Goal: Task Accomplishment & Management: Use online tool/utility

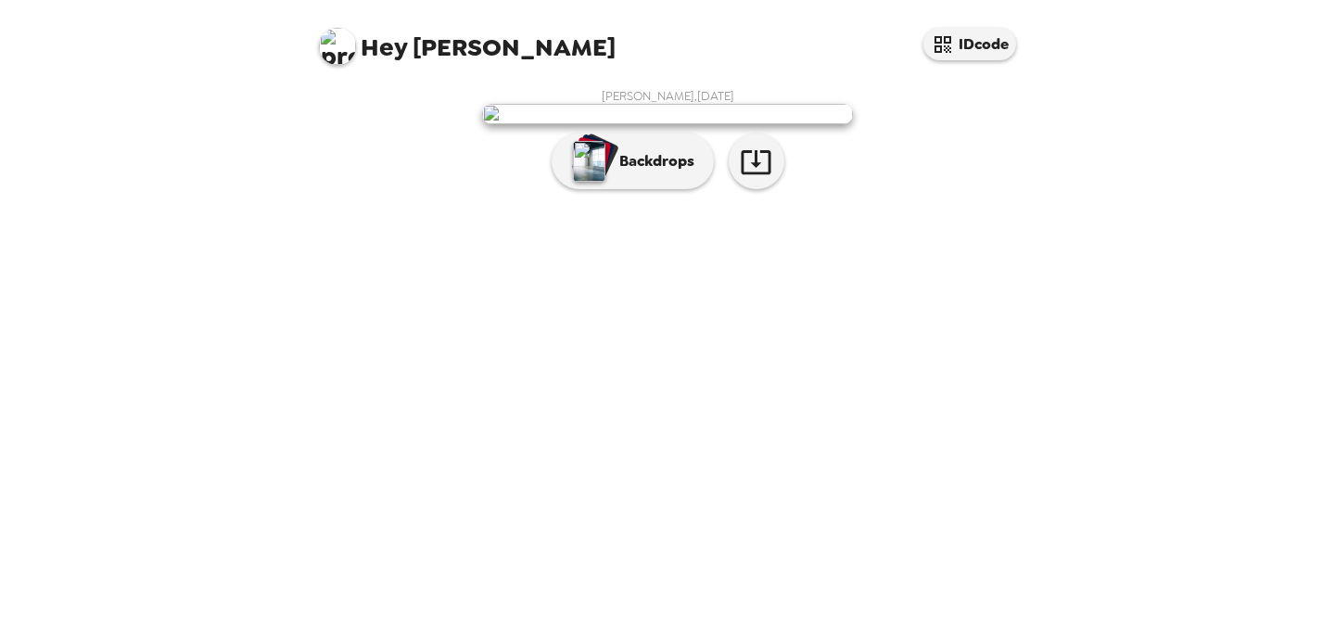
scroll to position [46, 0]
click at [755, 174] on icon "button" at bounding box center [756, 162] width 30 height 24
click at [661, 172] on p "Backdrops" at bounding box center [652, 161] width 84 height 22
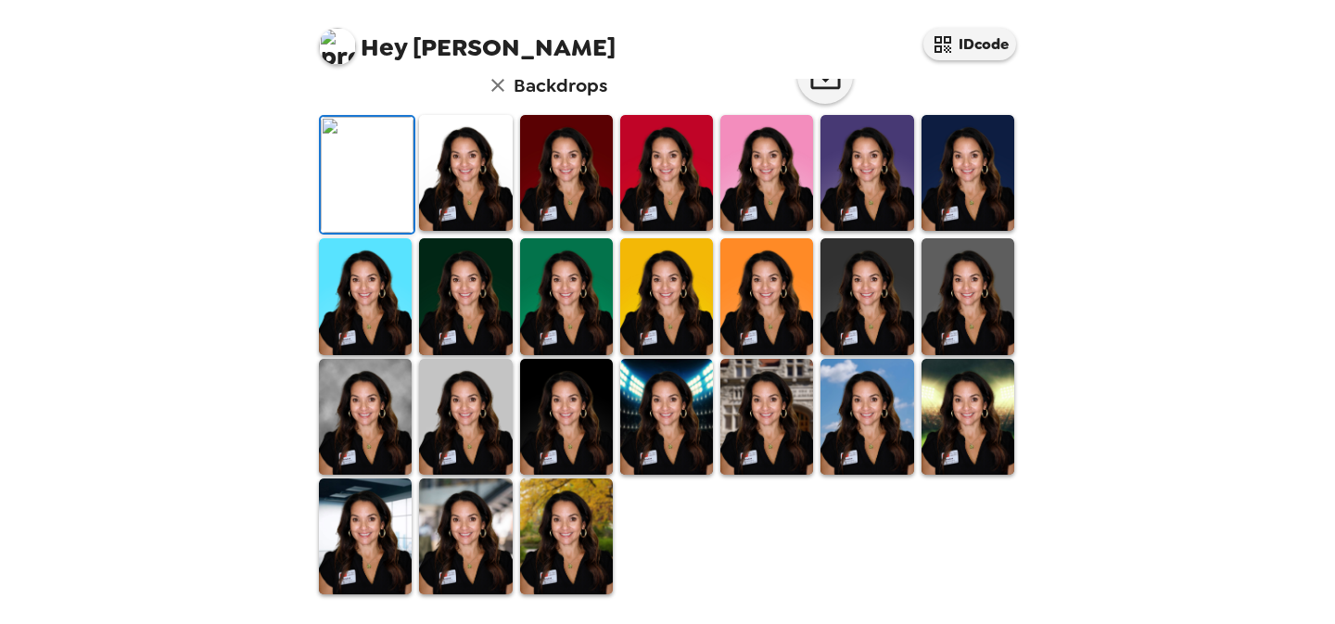
scroll to position [512, 0]
click at [467, 420] on img at bounding box center [465, 417] width 93 height 116
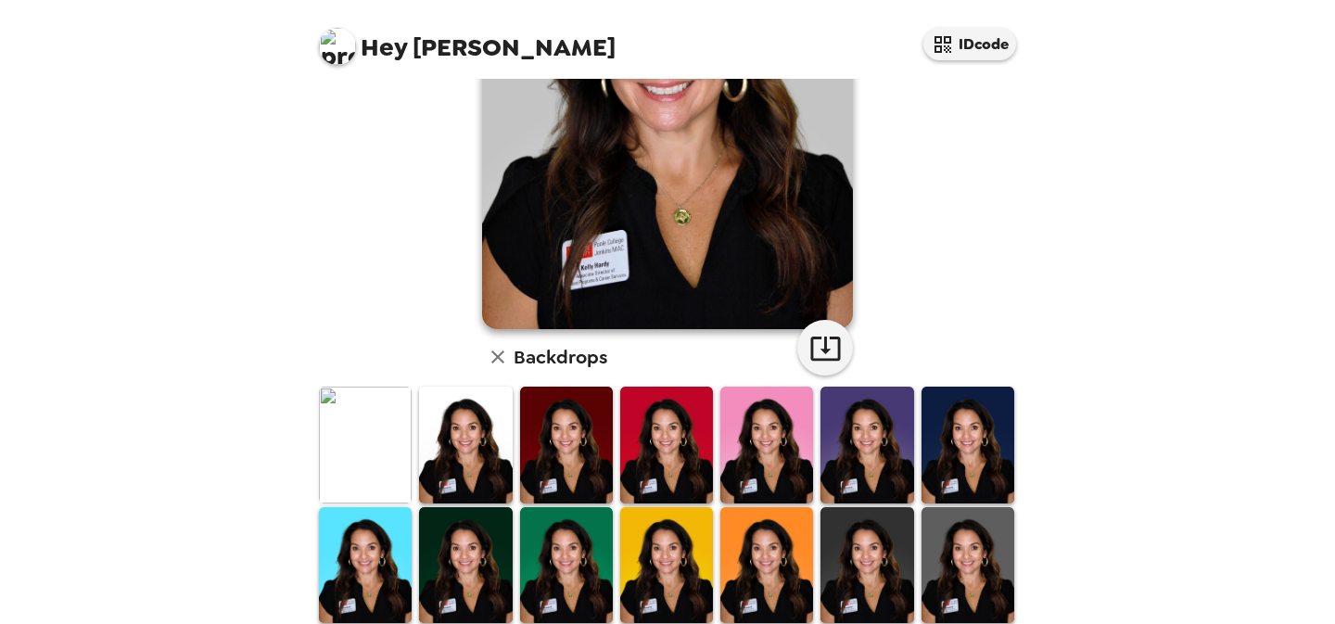
scroll to position [511, 0]
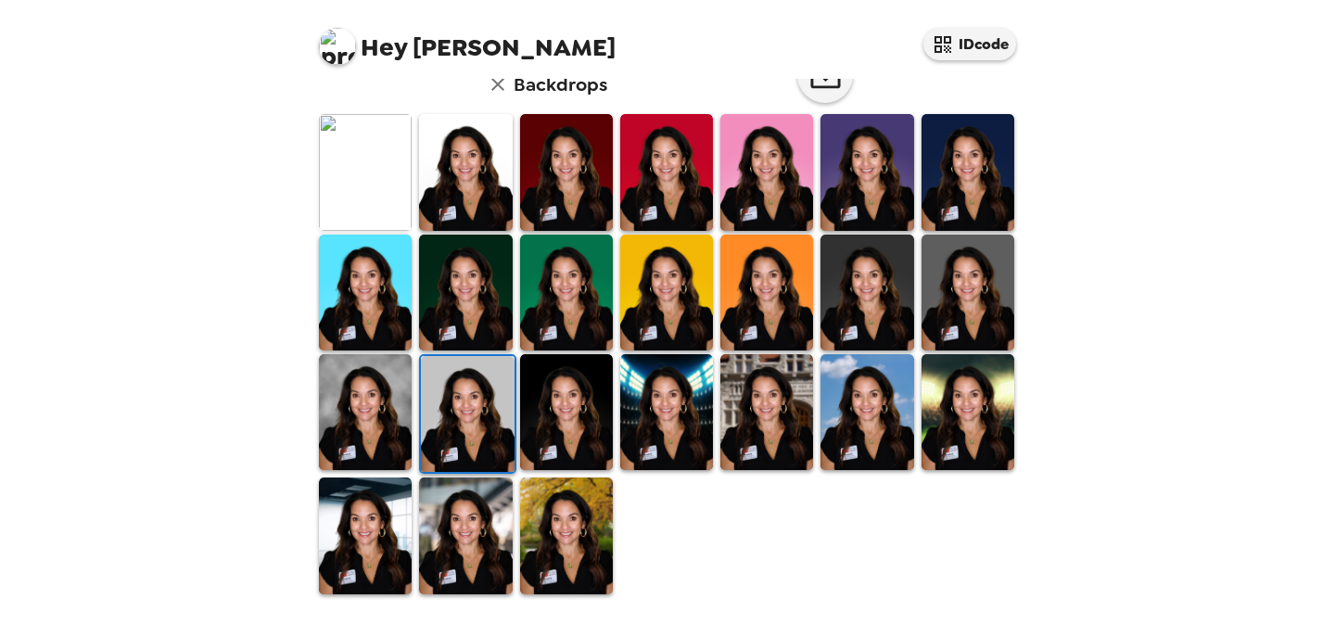
click at [478, 398] on img at bounding box center [467, 414] width 93 height 116
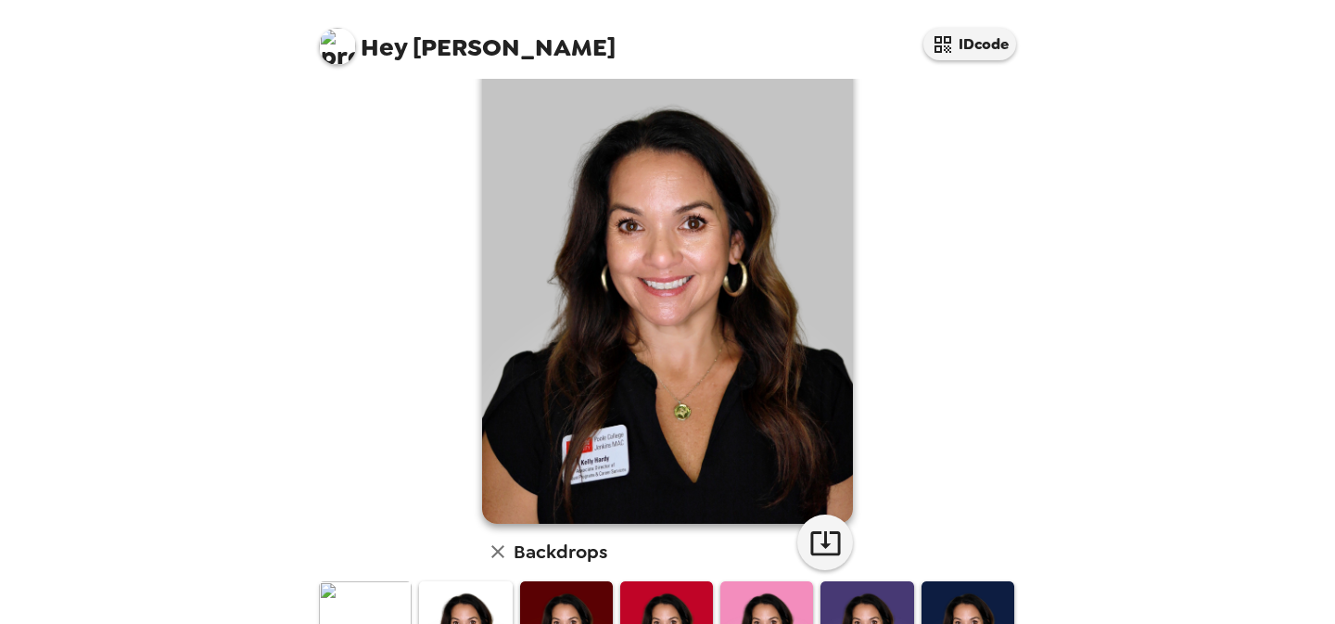
scroll to position [15, 0]
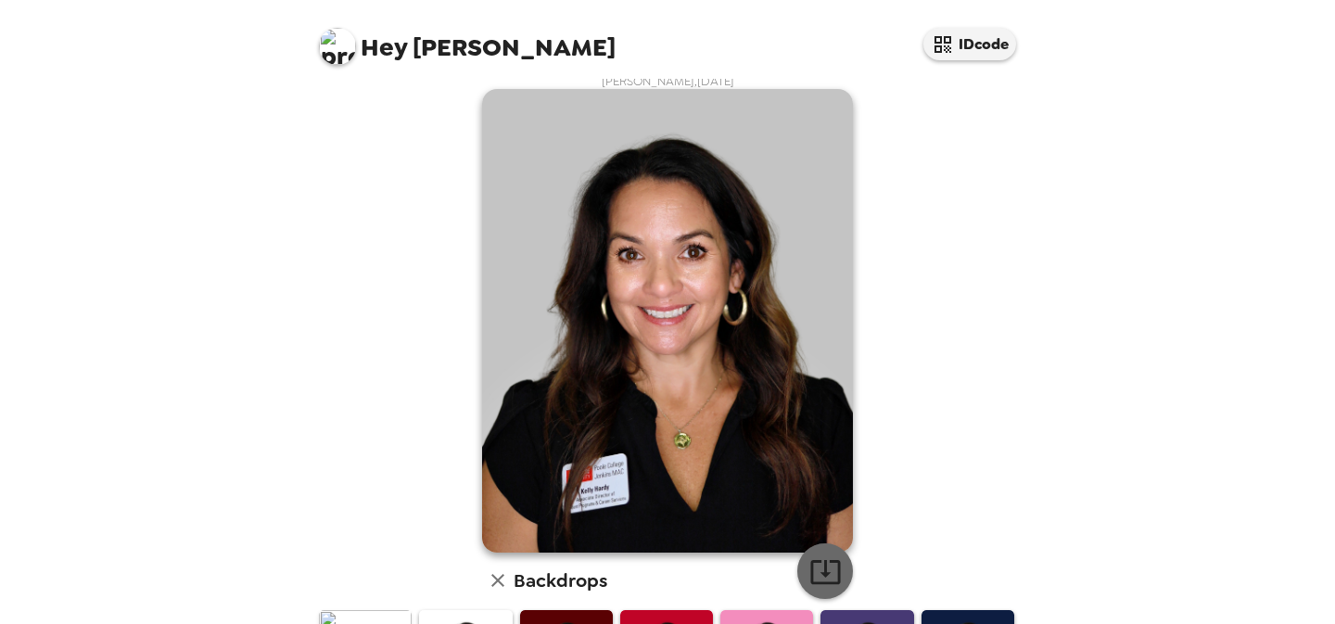
click at [819, 566] on icon "button" at bounding box center [825, 571] width 32 height 32
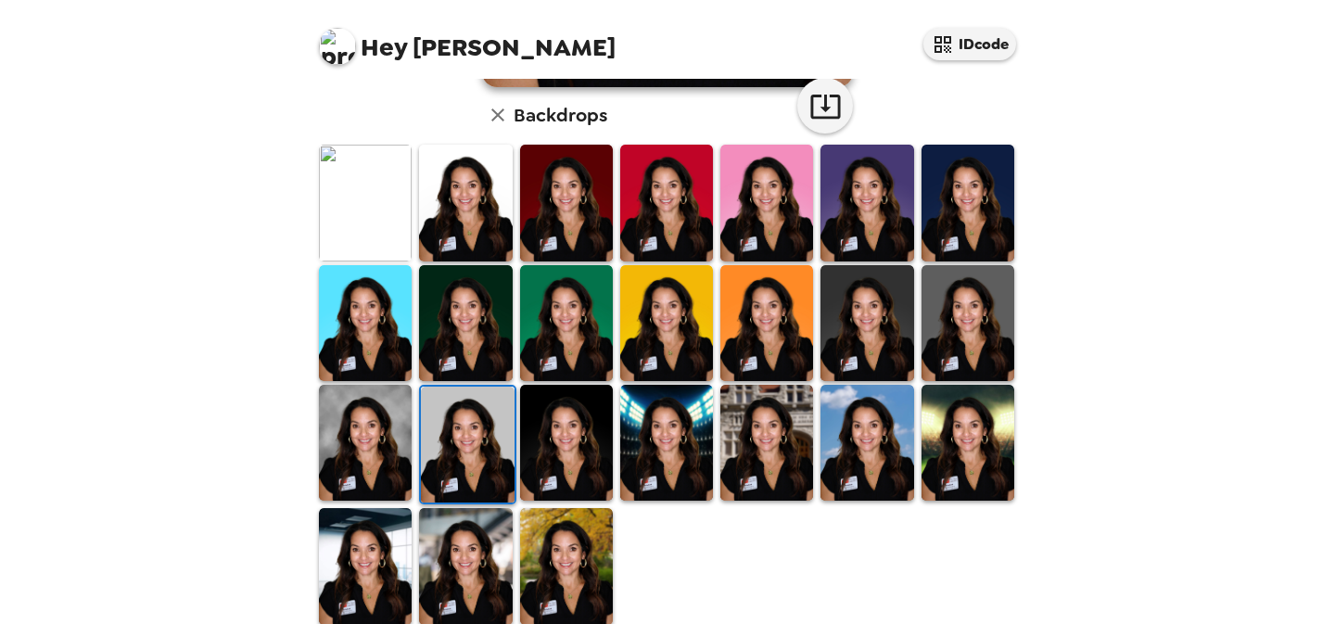
scroll to position [511, 0]
